Goal: Transaction & Acquisition: Obtain resource

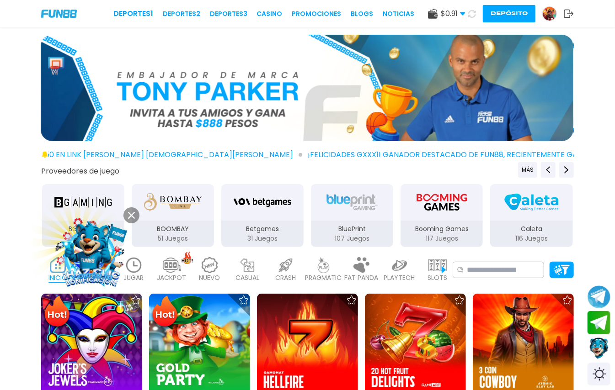
click at [441, 14] on span "$ 0.91" at bounding box center [453, 13] width 25 height 11
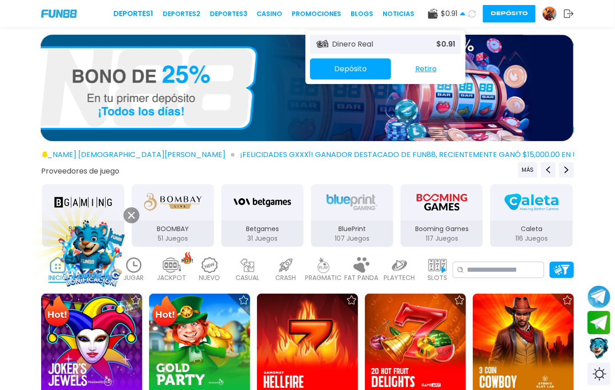
click at [542, 8] on img at bounding box center [549, 14] width 14 height 14
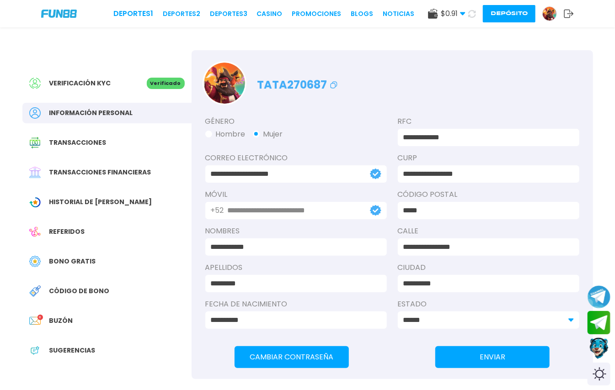
click at [468, 16] on icon at bounding box center [472, 14] width 8 height 8
click at [468, 17] on icon at bounding box center [472, 14] width 8 height 8
drag, startPoint x: 614, startPoint y: 310, endPoint x: 408, endPoint y: 368, distance: 214.5
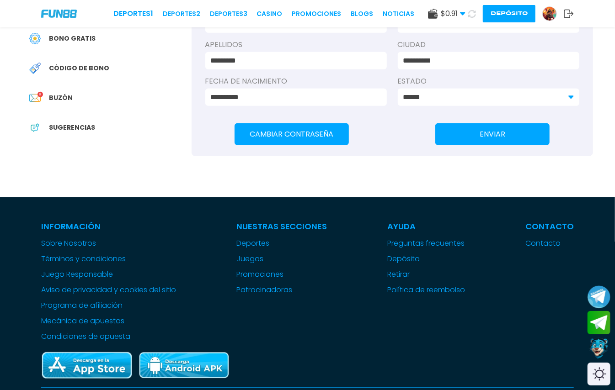
scroll to position [244, 0]
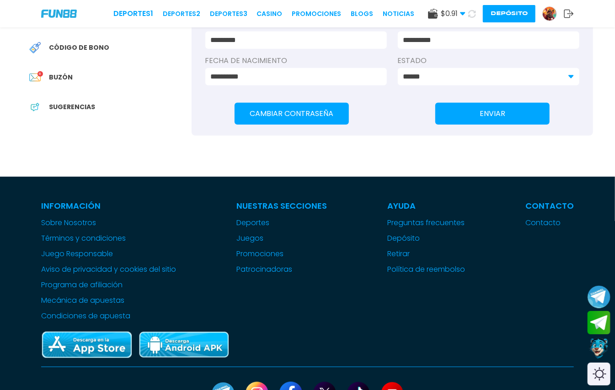
click at [92, 23] on span "Bono Gratis" at bounding box center [72, 18] width 47 height 10
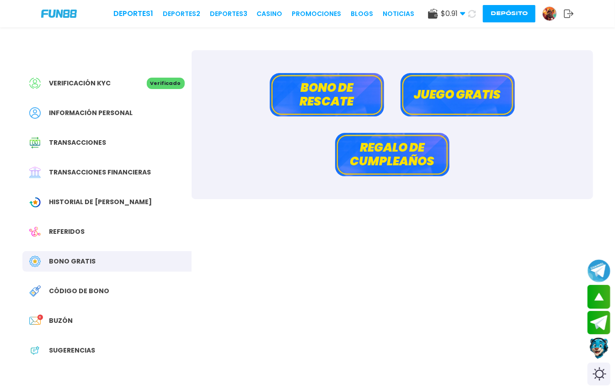
click at [324, 101] on button "Bono de rescate" at bounding box center [327, 94] width 114 height 43
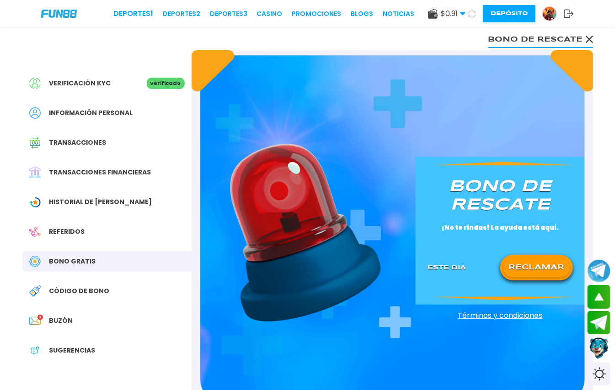
click at [503, 274] on button "RECLAMAR" at bounding box center [536, 267] width 66 height 19
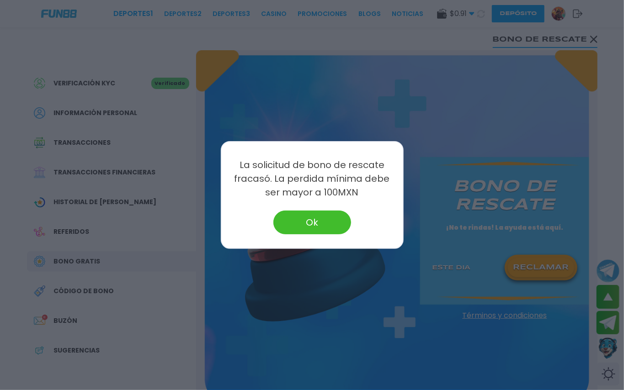
click at [321, 222] on button "Ok" at bounding box center [312, 223] width 78 height 24
